Goal: Information Seeking & Learning: Find specific page/section

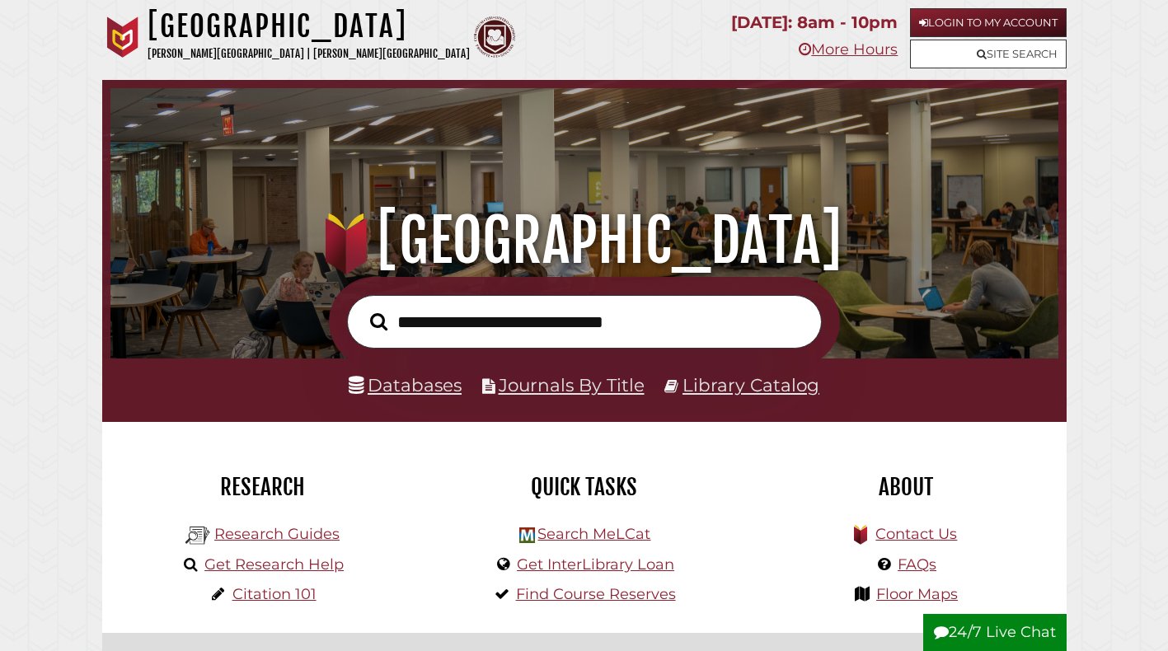
scroll to position [313, 939]
click at [436, 386] on link "Databases" at bounding box center [405, 384] width 113 height 21
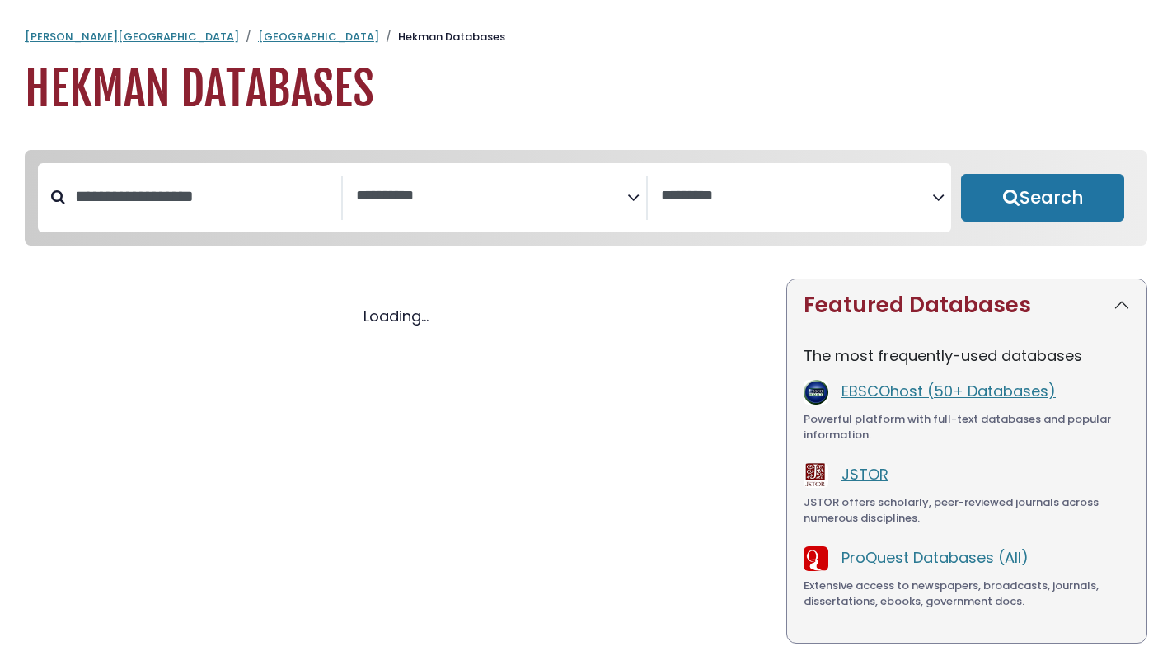
select select "Database Subject Filter"
select select "Database Vendors Filter"
select select "Database Subject Filter"
select select "Database Vendors Filter"
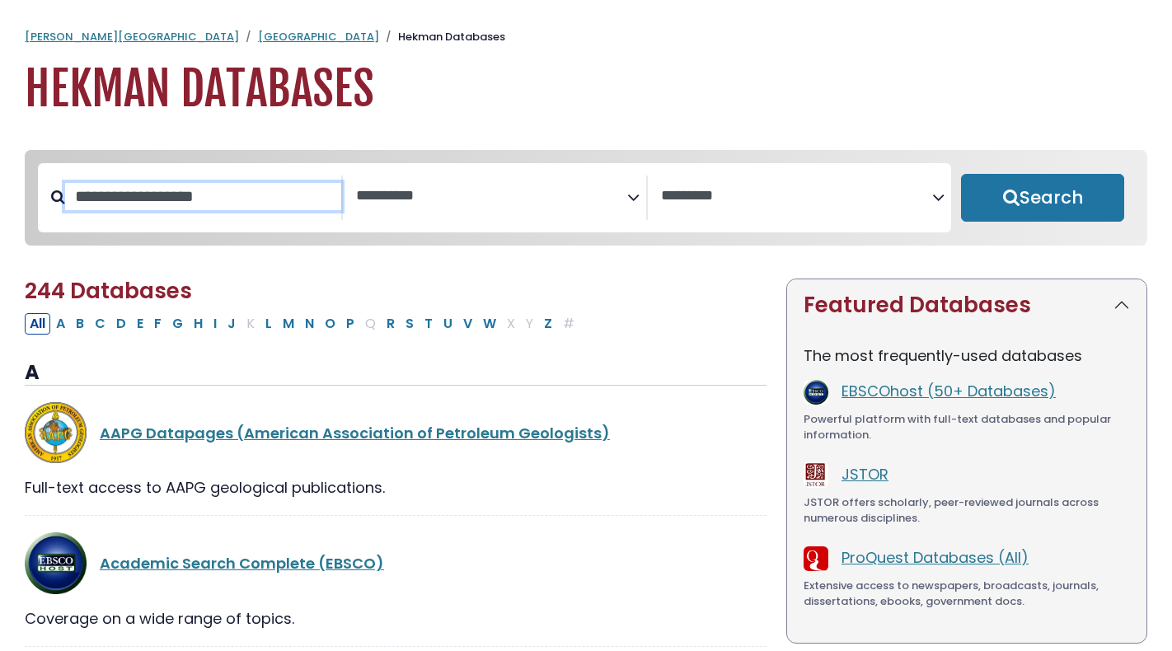
click at [239, 208] on input "Search database by title or keyword" at bounding box center [203, 196] width 276 height 27
type input "*****"
click at [961, 174] on button "Search" at bounding box center [1042, 198] width 163 height 48
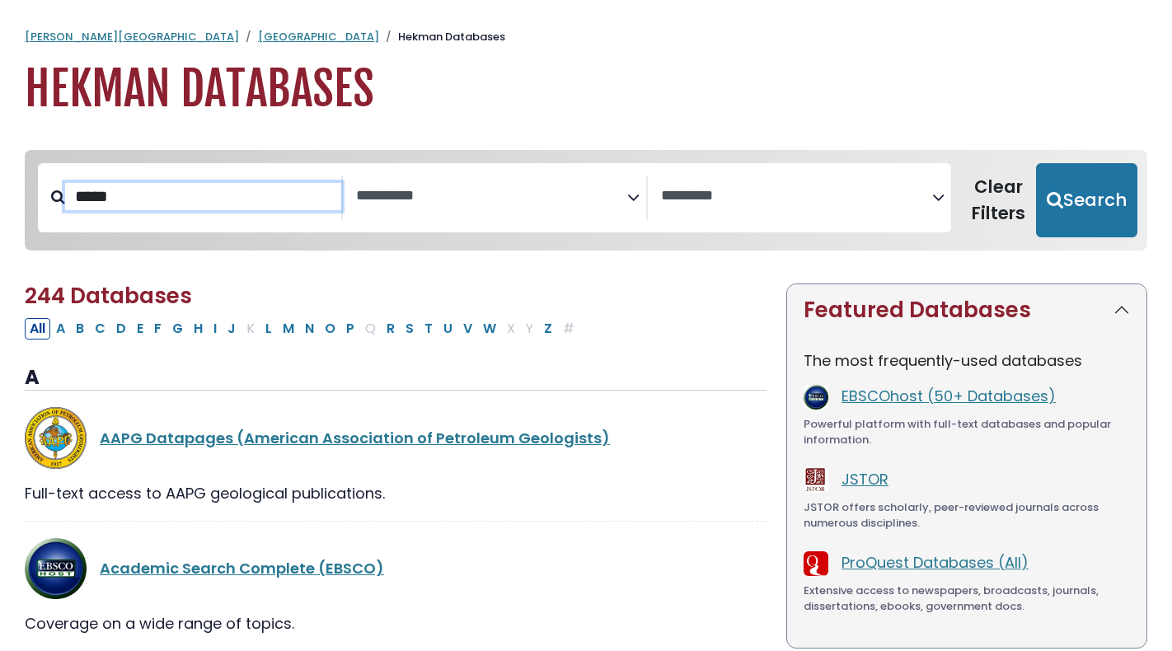
select select "Database Subject Filter"
select select "Database Vendors Filter"
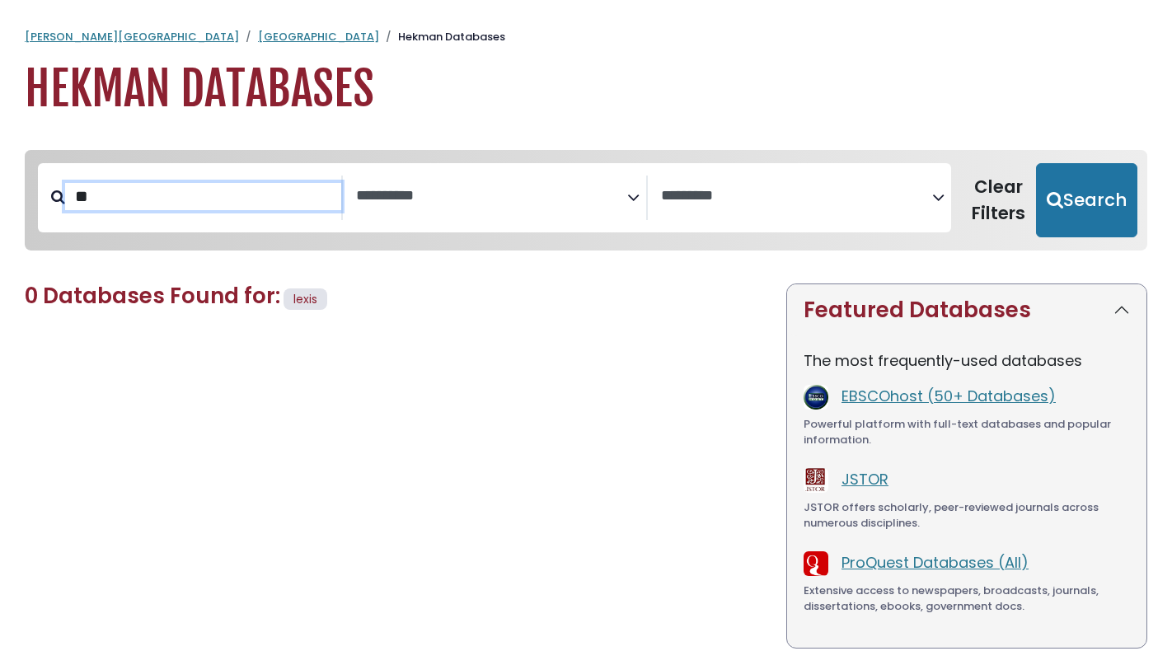
type input "*"
click at [1036, 163] on button "Search" at bounding box center [1086, 200] width 101 height 74
type input "*****"
select select "Database Subject Filter"
select select "Database Vendors Filter"
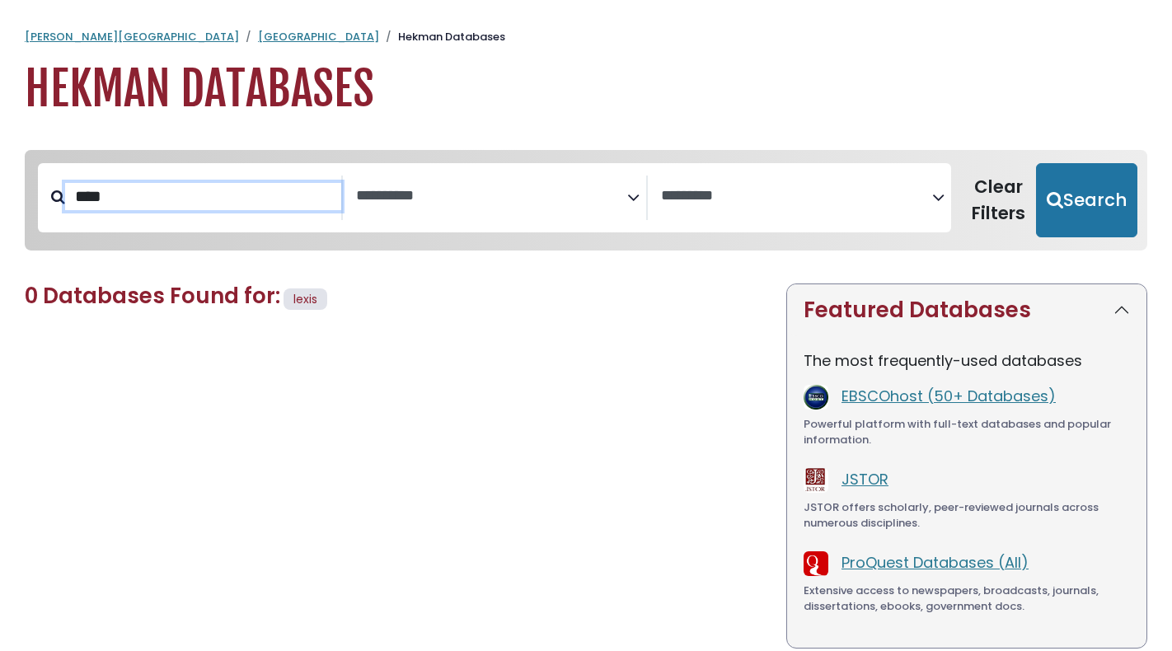
type input "****"
click at [1036, 163] on button "Search" at bounding box center [1086, 200] width 101 height 74
select select "Database Subject Filter"
select select "Database Vendors Filter"
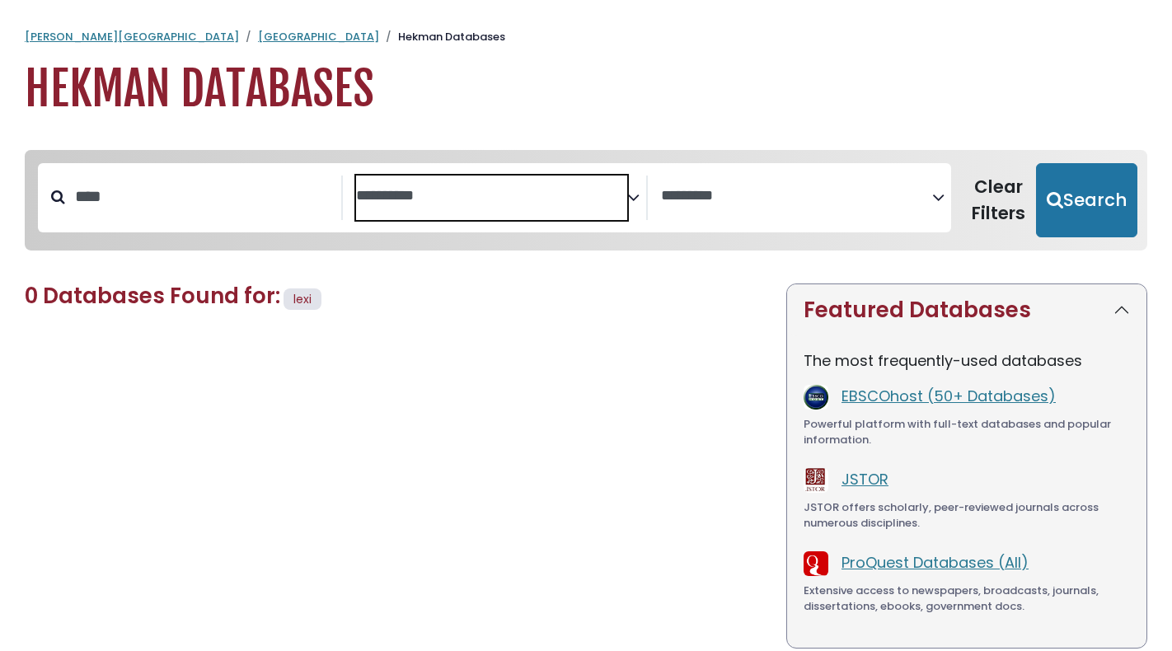
click at [382, 203] on textarea "Search" at bounding box center [491, 196] width 271 height 17
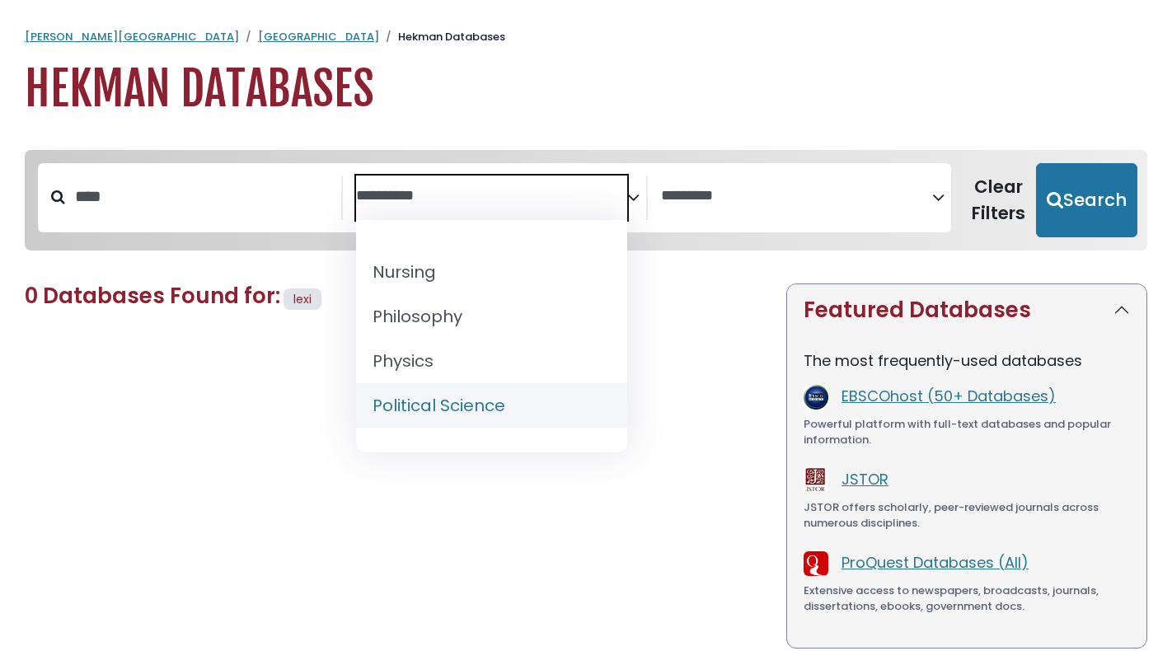
scroll to position [1236, 0]
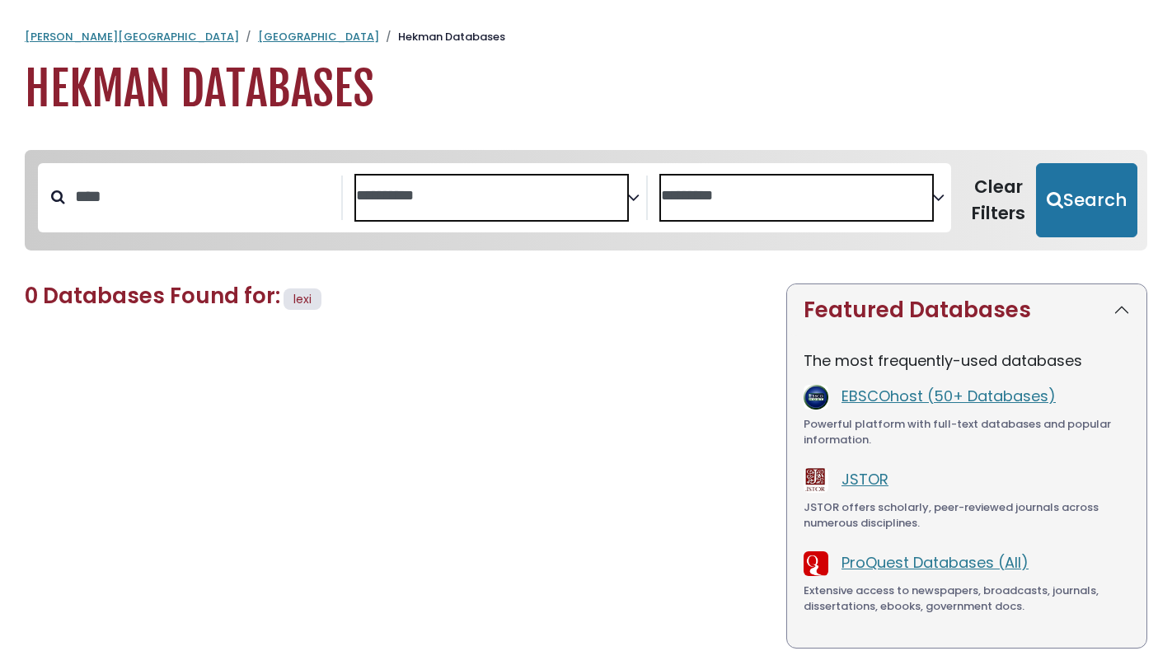
click at [759, 204] on textarea "Search" at bounding box center [796, 196] width 271 height 17
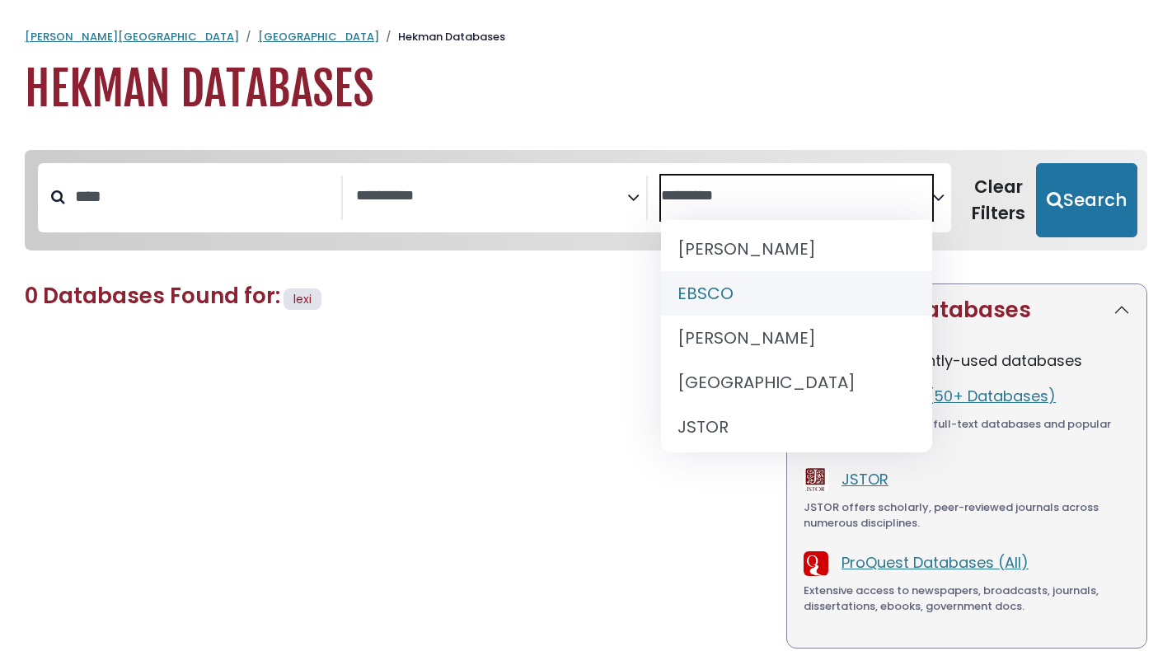
scroll to position [0, 0]
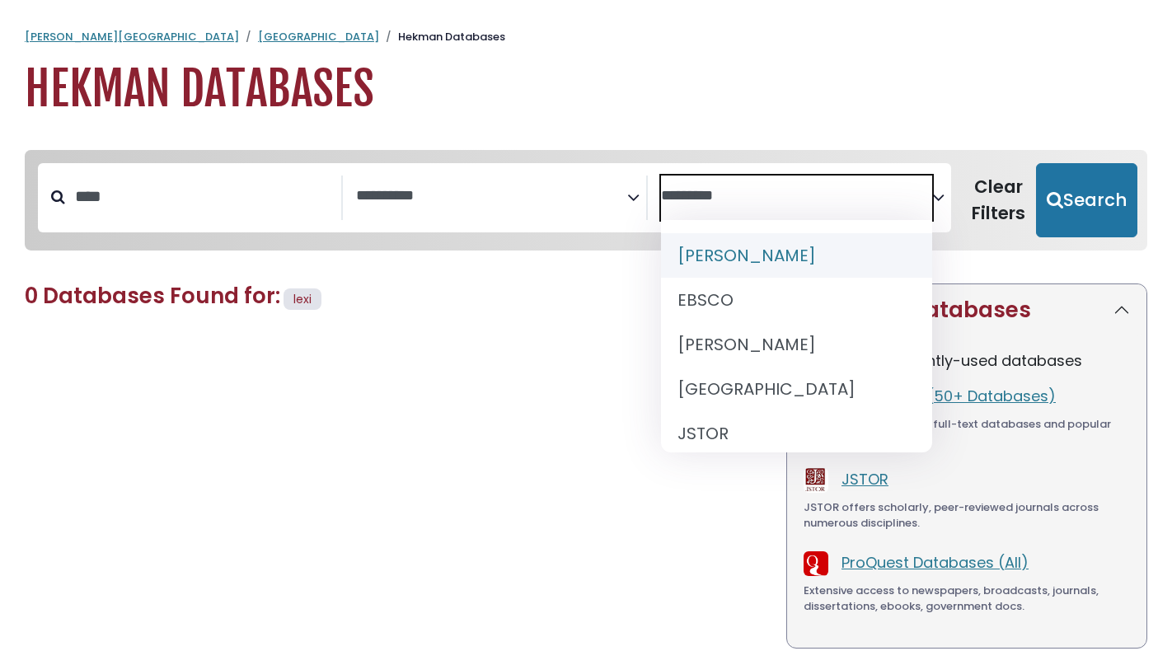
click at [278, 601] on div "0 Databases Found for: lexi Edit Filters Clear Filters/Browse All Databases All…" at bounding box center [395, 523] width 761 height 480
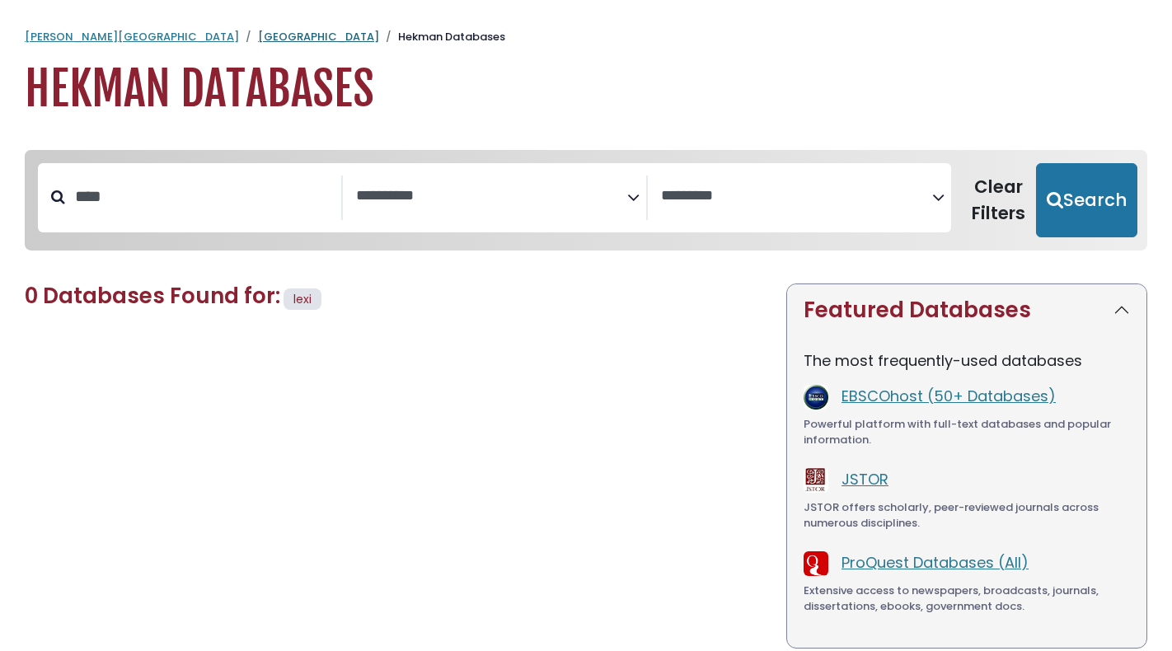
click at [258, 35] on link "[GEOGRAPHIC_DATA]" at bounding box center [318, 37] width 121 height 16
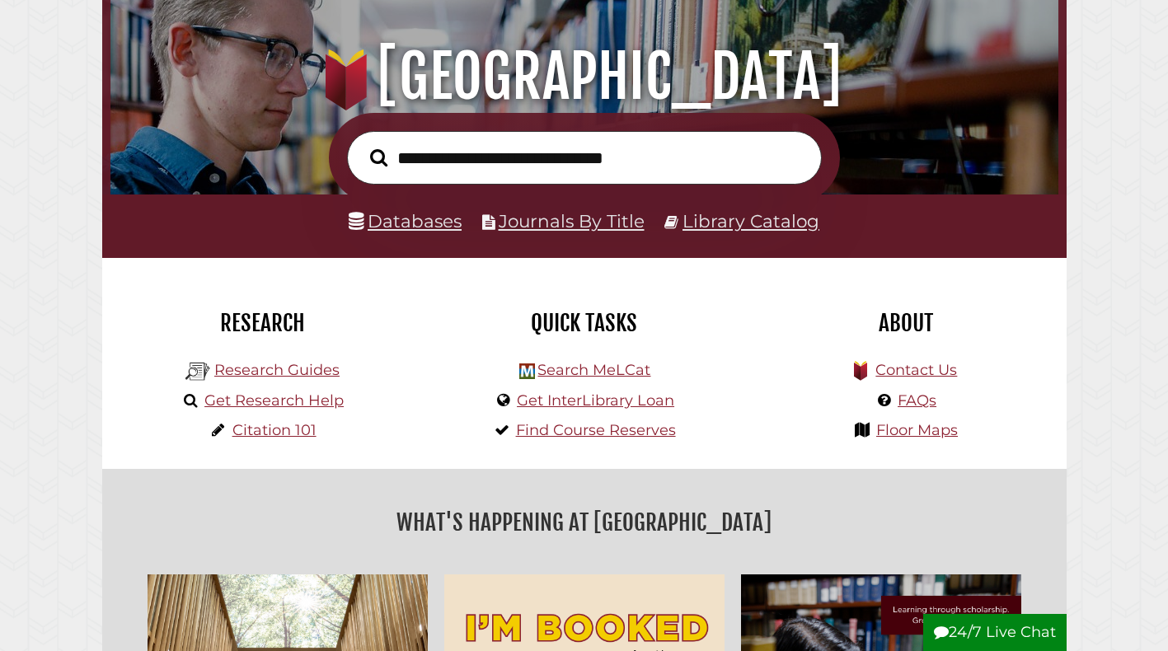
scroll to position [165, 0]
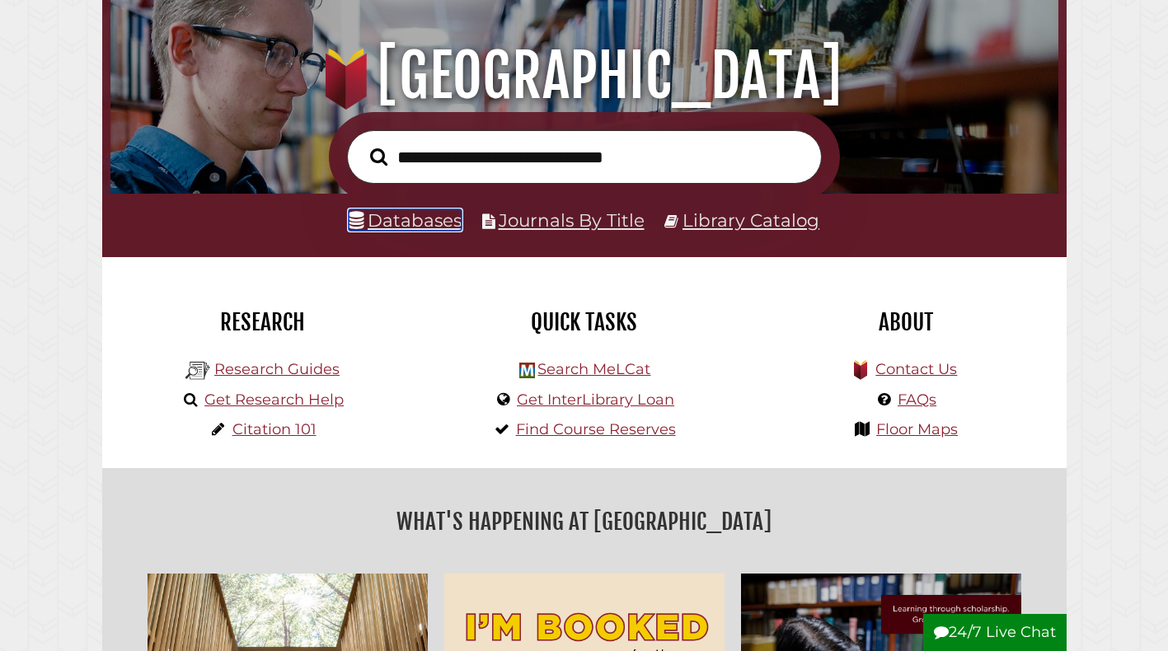
click at [396, 222] on link "Databases" at bounding box center [405, 219] width 113 height 21
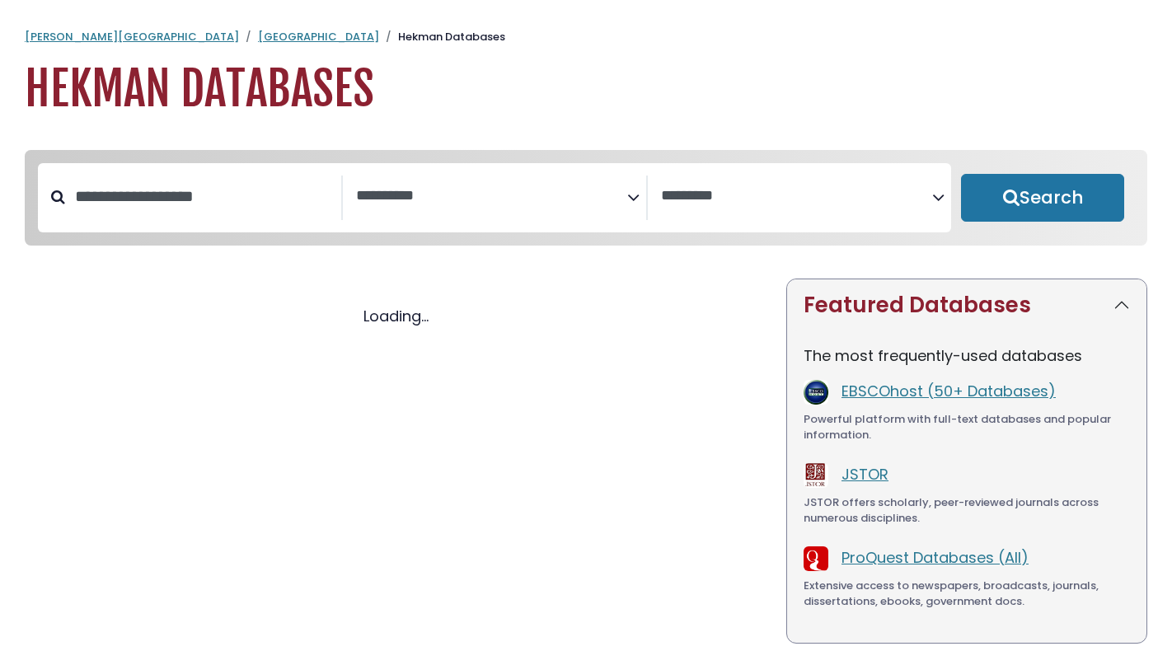
select select "Database Subject Filter"
select select "Database Vendors Filter"
select select "Database Subject Filter"
select select "Database Vendors Filter"
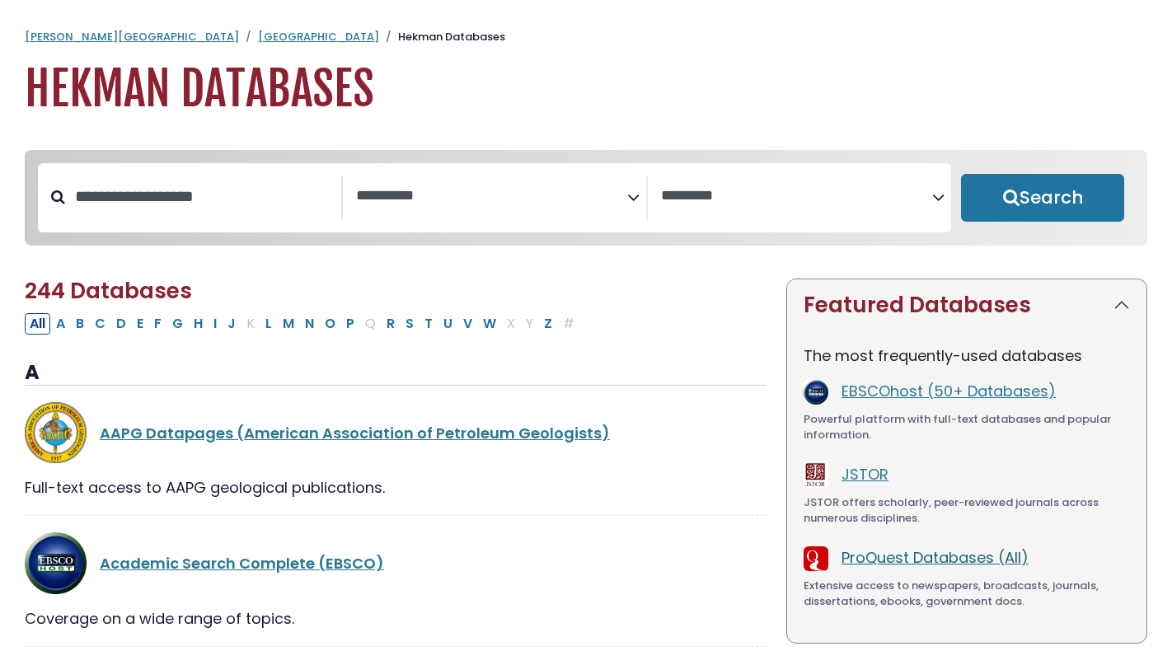
click at [936, 564] on link "ProQuest Databases (All)" at bounding box center [934, 557] width 187 height 21
select select "Database Subject Filter"
select select "Database Vendors Filter"
click at [142, 201] on input "Search database by title or keyword" at bounding box center [203, 196] width 276 height 27
type input "****"
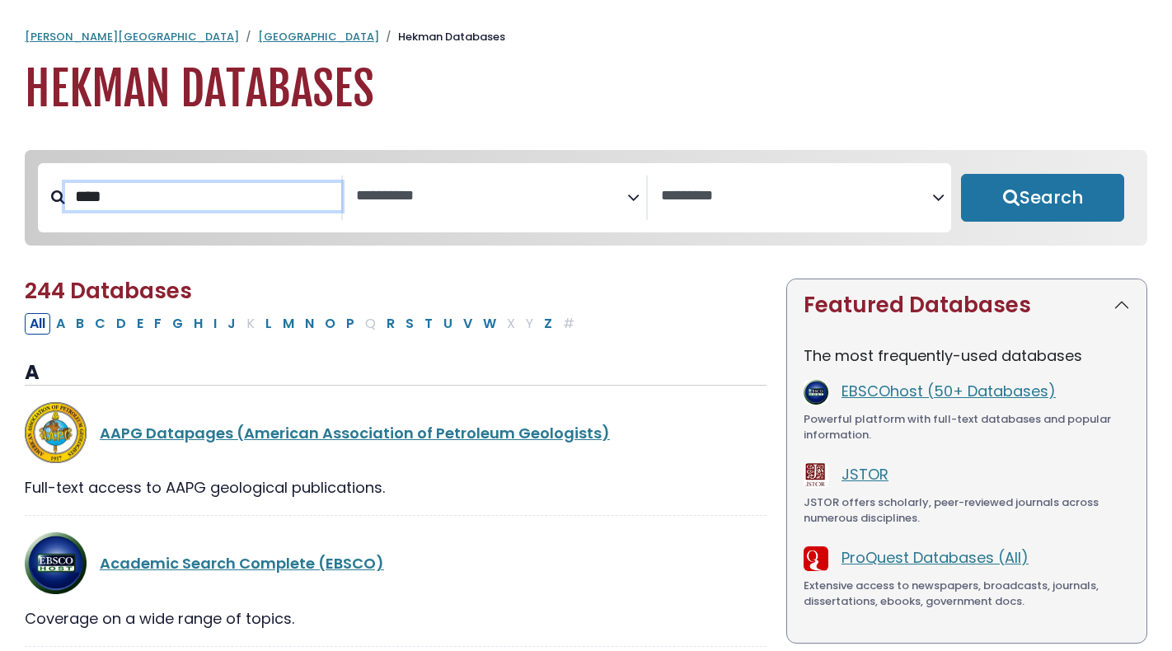
click at [961, 174] on button "Search" at bounding box center [1042, 198] width 163 height 48
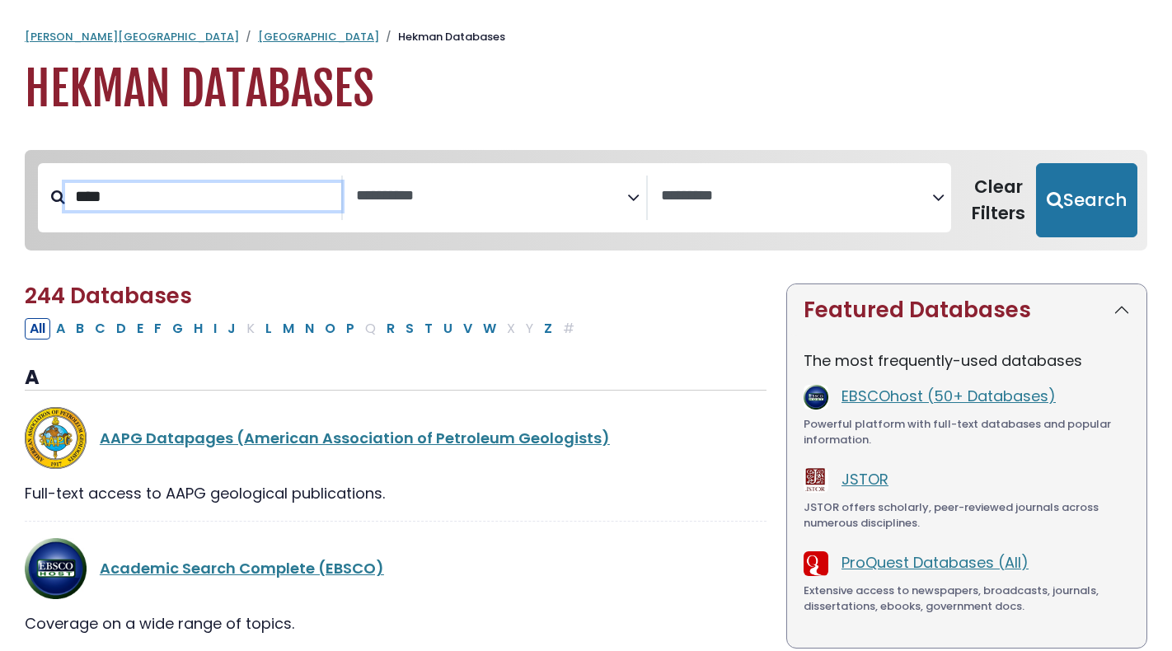
select select "Database Subject Filter"
select select "Database Vendors Filter"
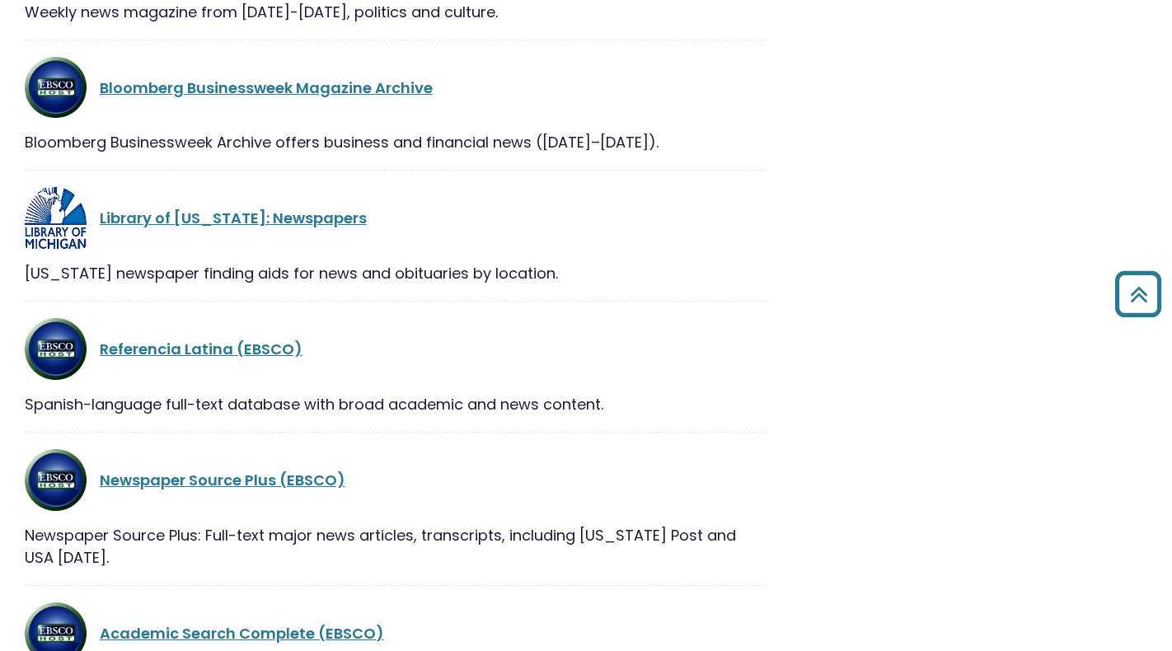
scroll to position [1154, 0]
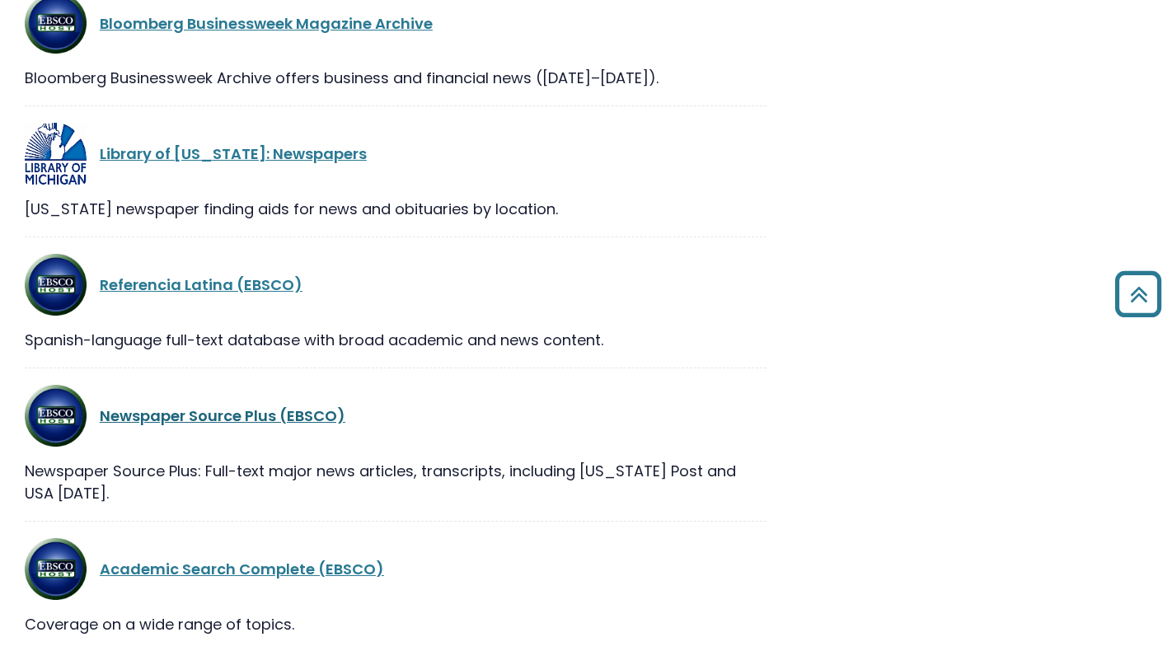
click at [280, 411] on link "Newspaper Source Plus (EBSCO)" at bounding box center [223, 415] width 246 height 21
